Goal: Navigation & Orientation: Understand site structure

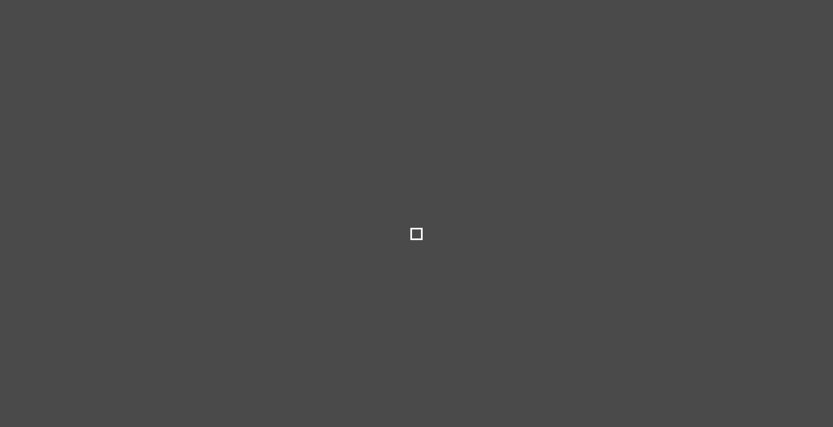
select select
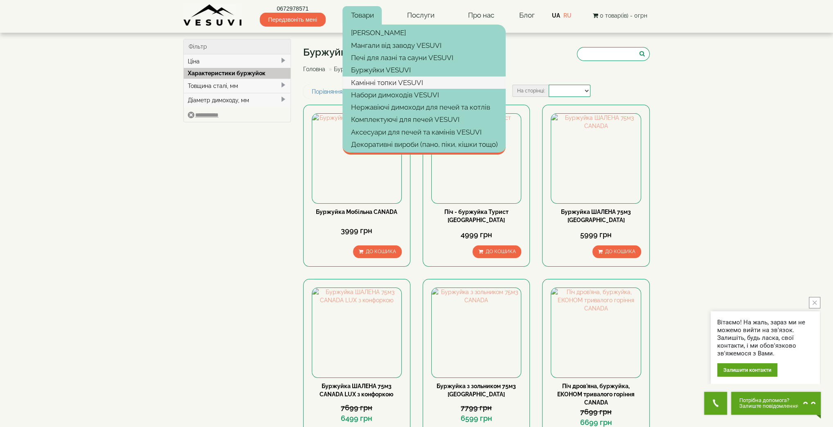
click at [387, 84] on link "Камінні топки VESUVI" at bounding box center [423, 82] width 163 height 12
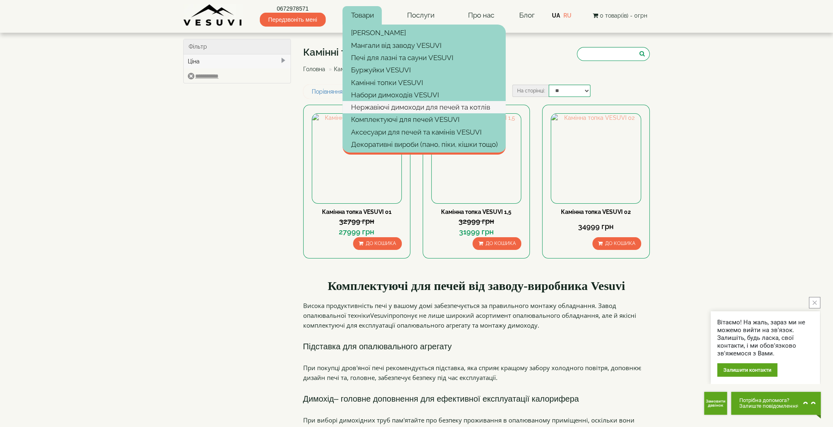
click at [387, 107] on link "Нержавіючі димоходи для печей та котлів" at bounding box center [423, 107] width 163 height 12
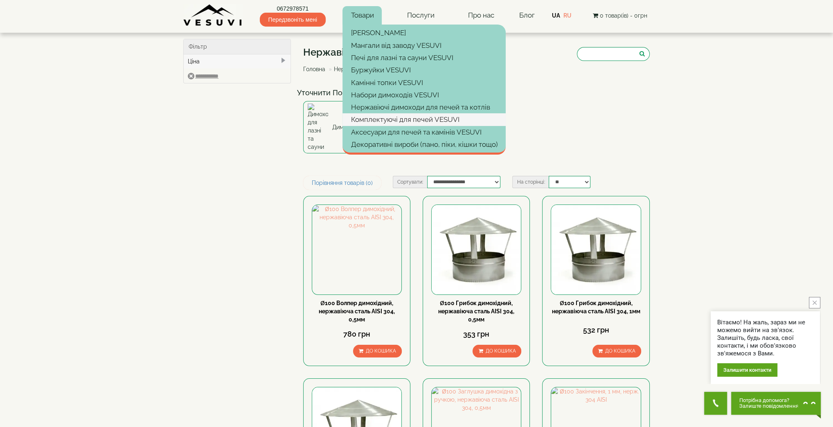
click at [416, 118] on link "Комплектуючі для печей VESUVI" at bounding box center [423, 119] width 163 height 12
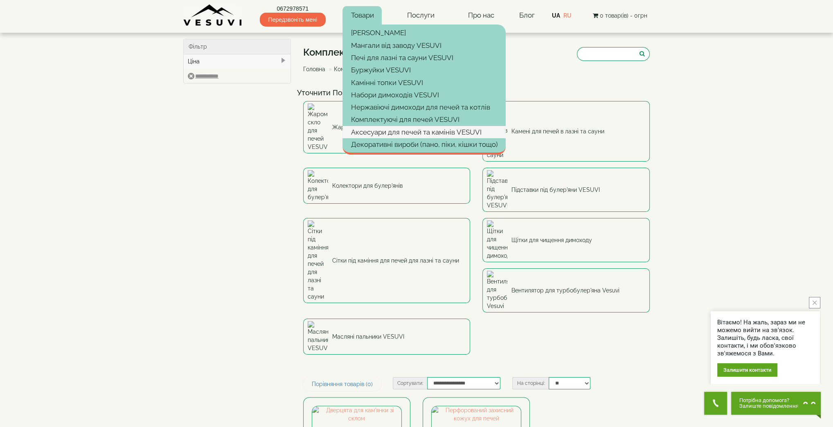
click at [368, 133] on link "Аксесуари для печей та камінів VESUVI" at bounding box center [423, 132] width 163 height 12
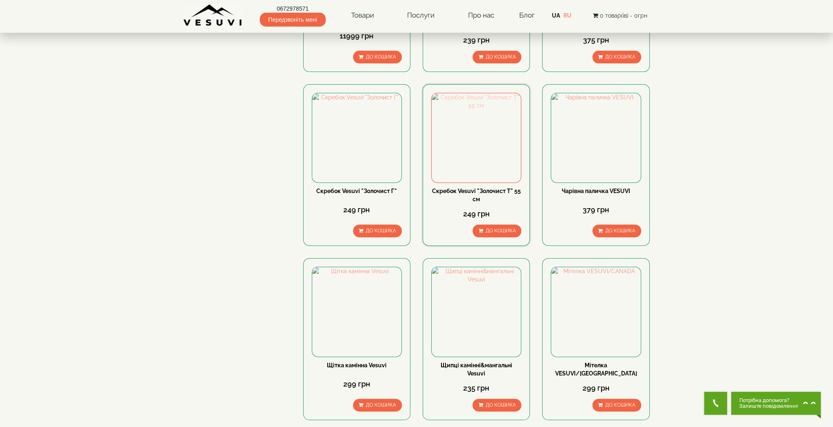
scroll to position [327, 0]
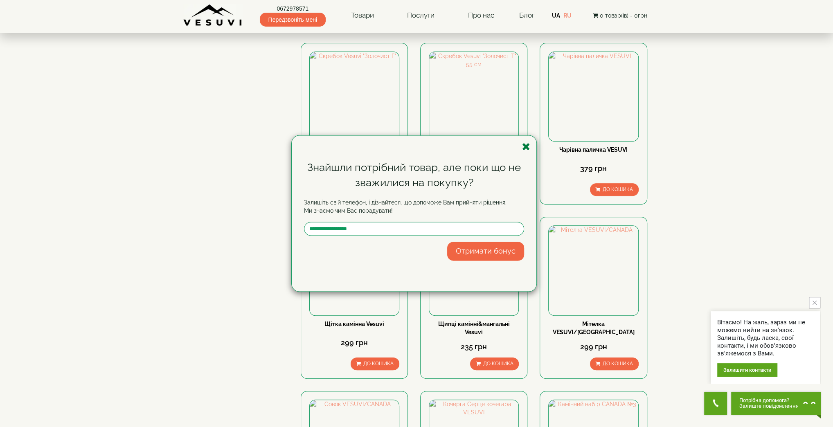
click at [525, 147] on icon "button" at bounding box center [526, 147] width 8 height 10
